Goal: Find specific page/section

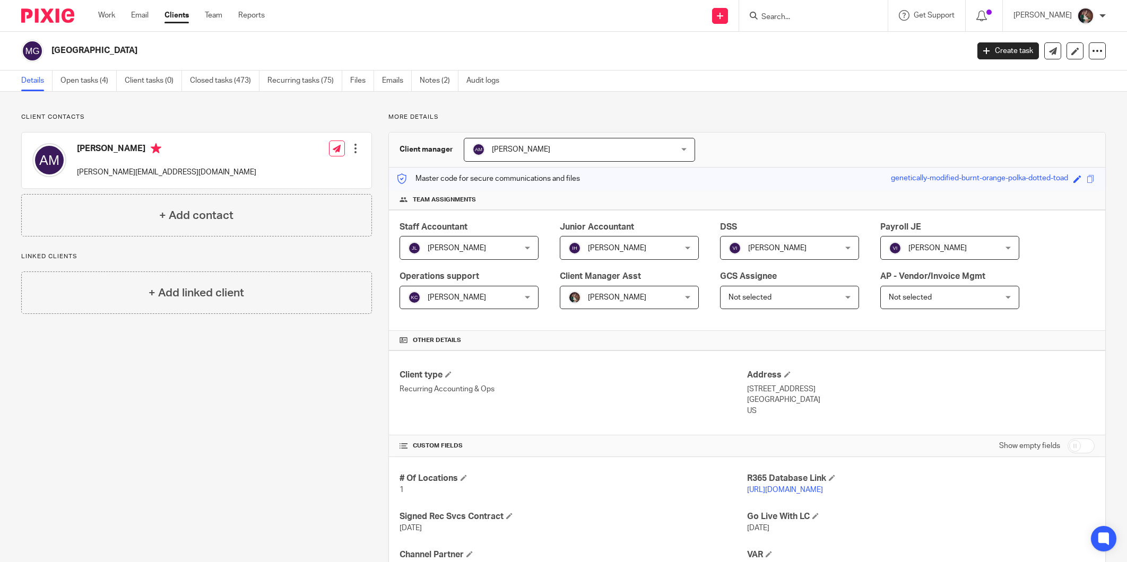
click at [832, 17] on input "Search" at bounding box center [807, 18] width 95 height 10
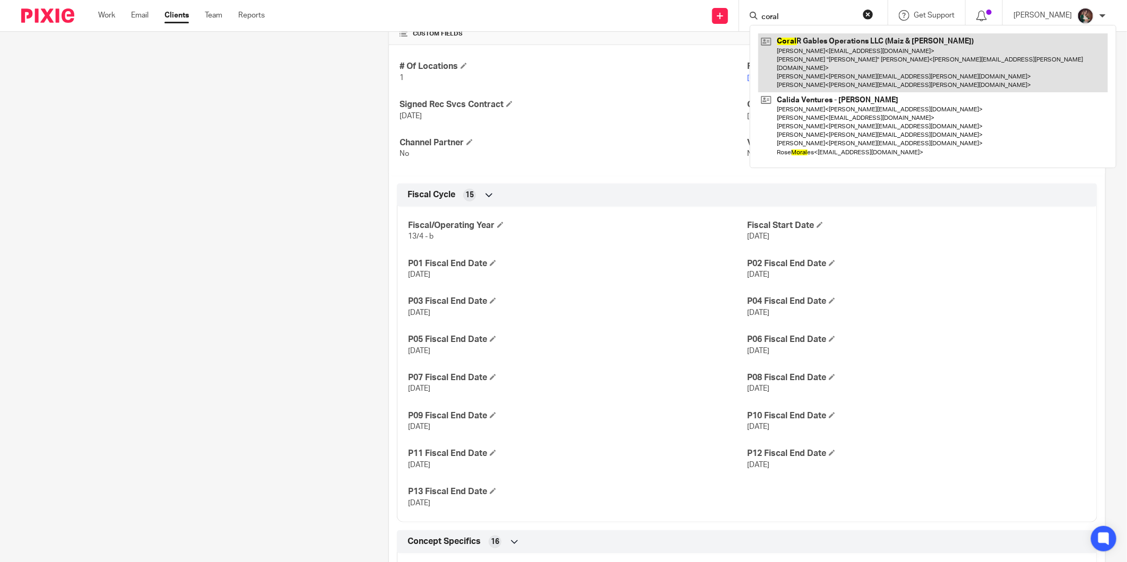
type input "coral"
click at [833, 62] on link at bounding box center [933, 62] width 350 height 59
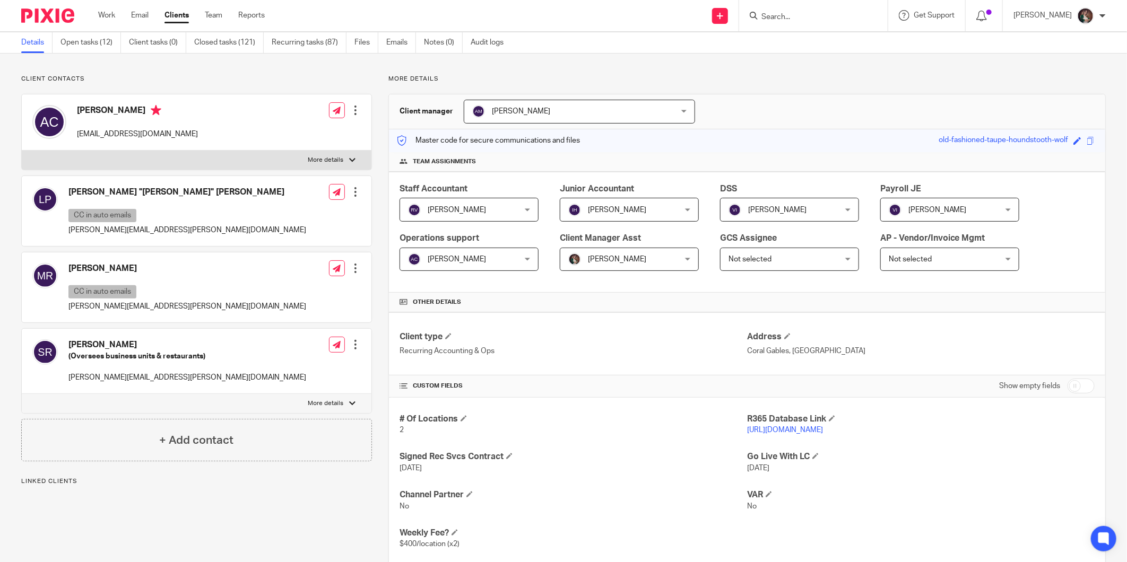
scroll to position [59, 0]
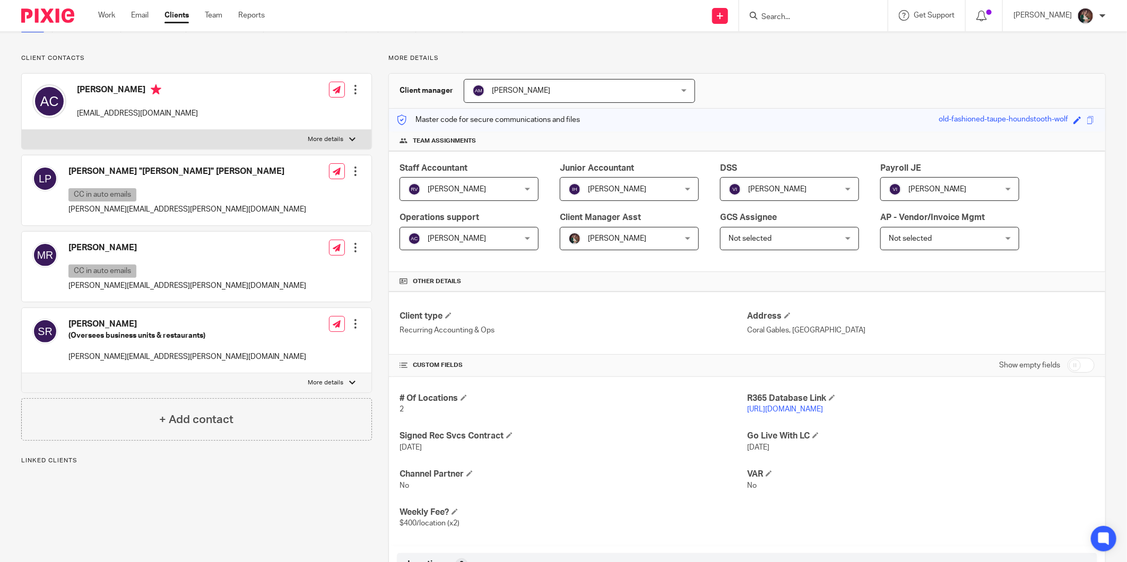
click at [764, 409] on link "https://maizyagave.restaurant365.com" at bounding box center [785, 409] width 76 height 7
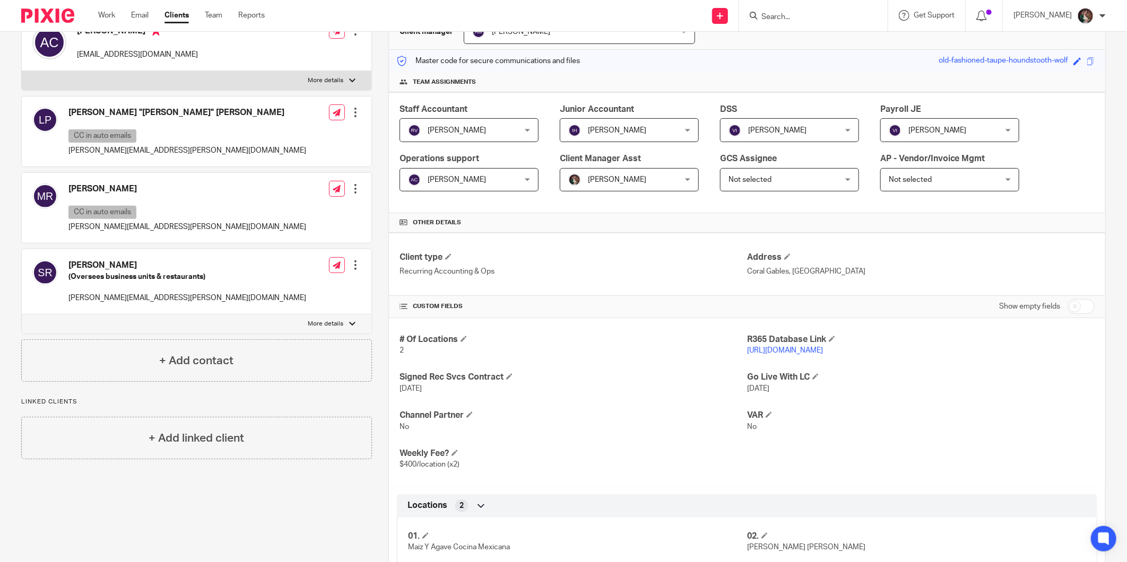
scroll to position [118, 0]
click at [804, 20] on div at bounding box center [813, 15] width 149 height 31
click at [856, 18] on input "Search" at bounding box center [807, 18] width 95 height 10
click at [810, 17] on input "Search" at bounding box center [807, 18] width 95 height 10
click at [814, 11] on form at bounding box center [816, 15] width 113 height 13
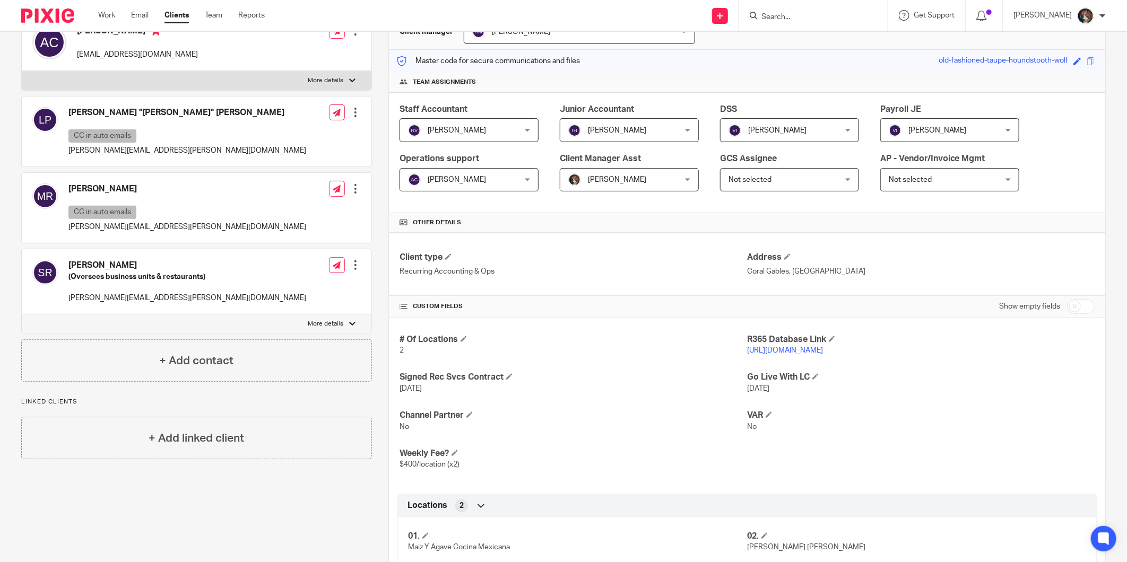
click at [821, 15] on input "Search" at bounding box center [807, 18] width 95 height 10
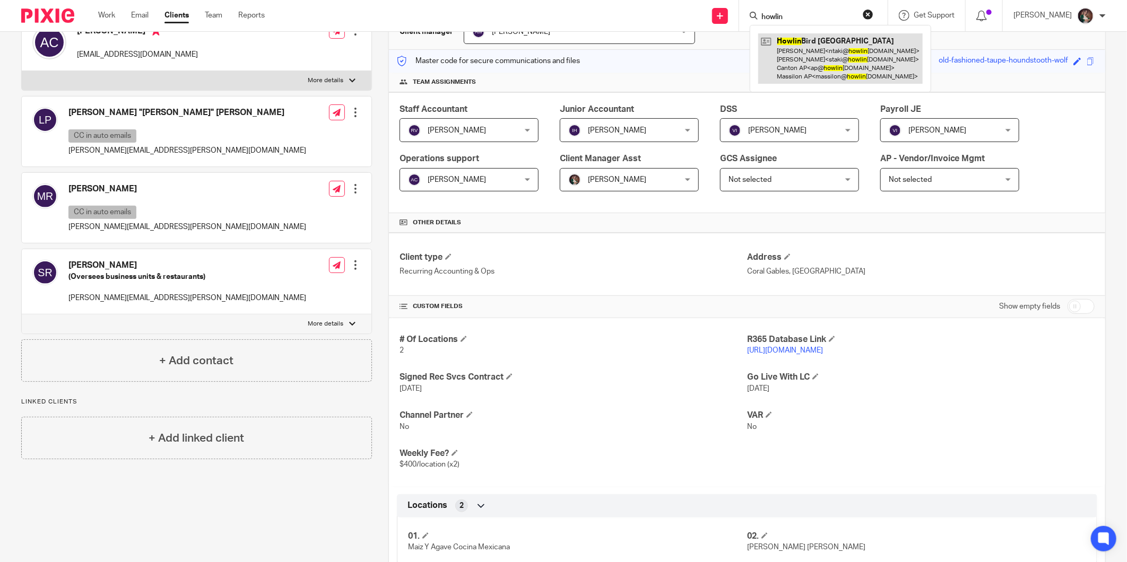
type input "howlin"
click at [814, 48] on link at bounding box center [840, 58] width 164 height 50
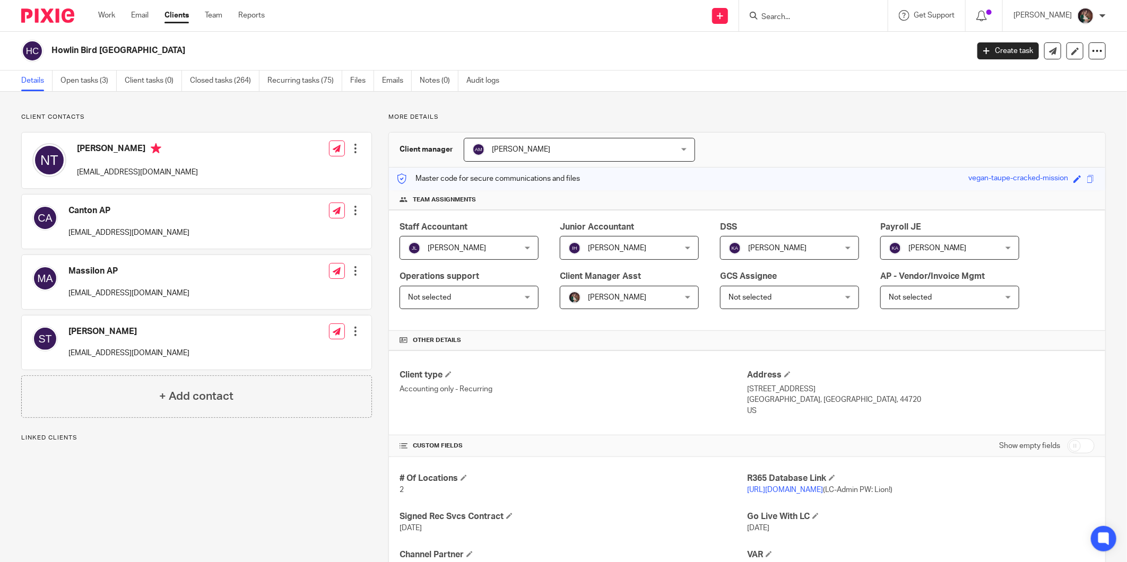
click at [753, 492] on link "[URL][DOMAIN_NAME]" at bounding box center [785, 489] width 76 height 7
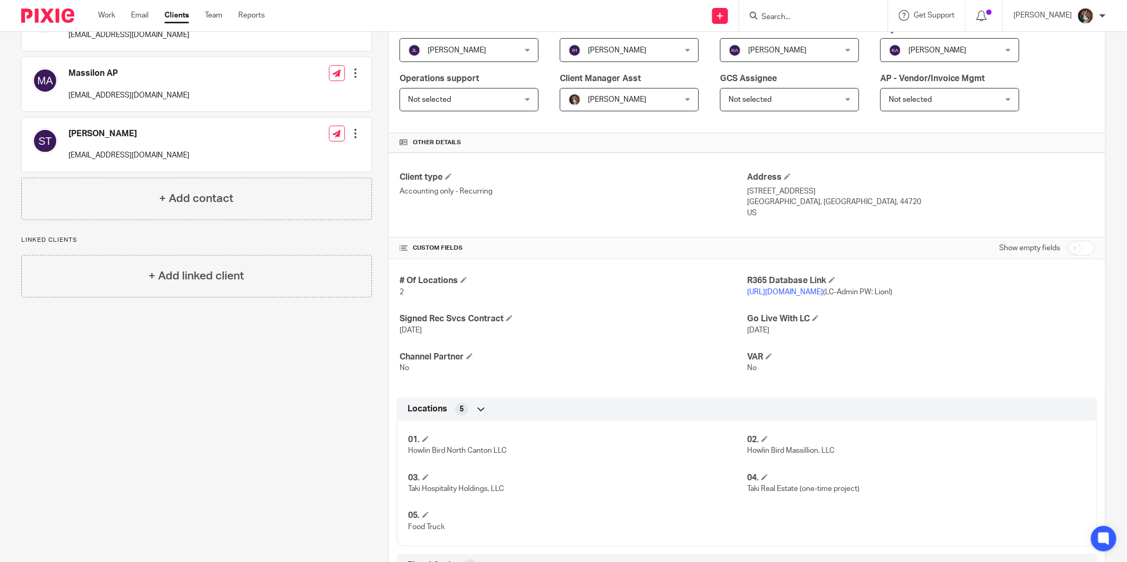
scroll to position [177, 0]
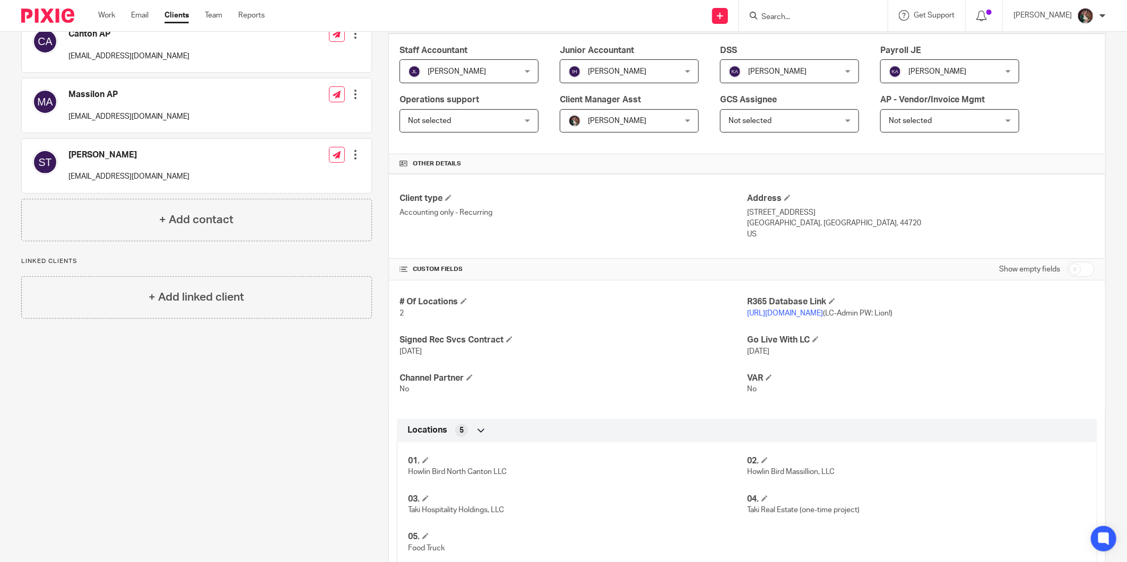
click at [781, 312] on link "[URL][DOMAIN_NAME]" at bounding box center [785, 313] width 76 height 7
